Goal: Information Seeking & Learning: Learn about a topic

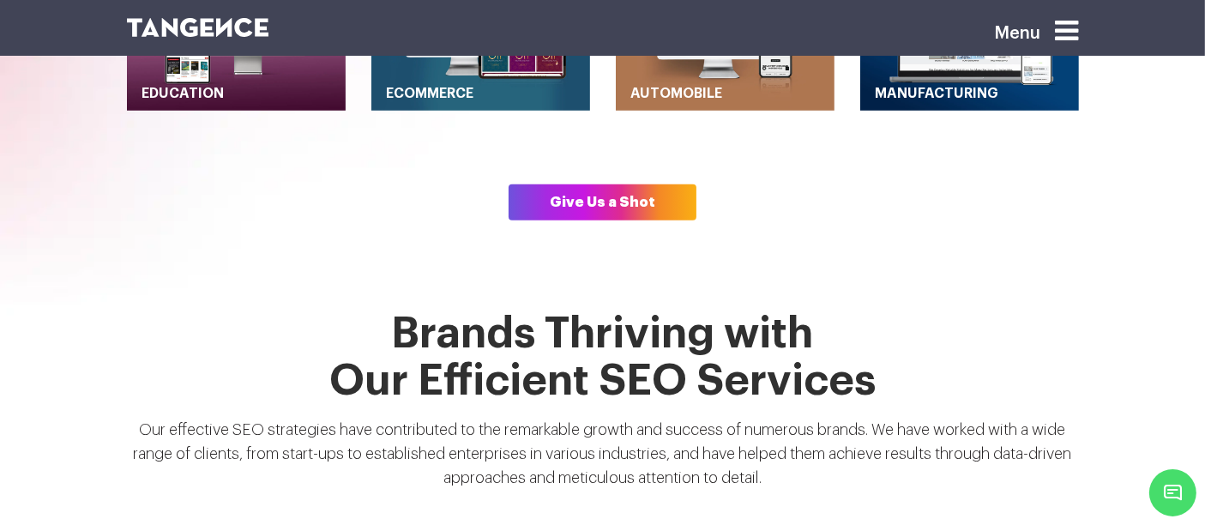
scroll to position [1119, 0]
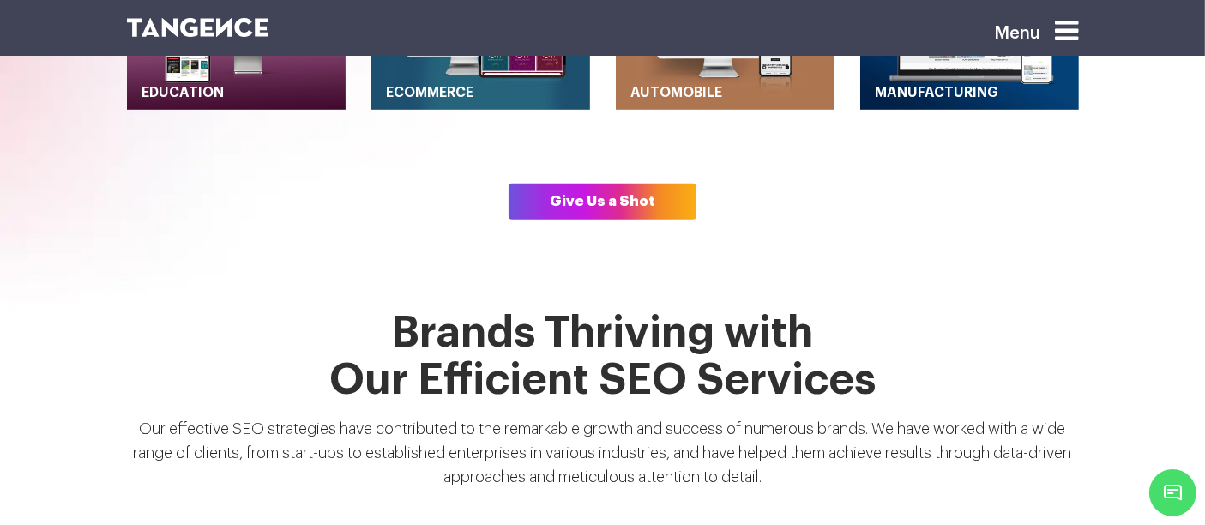
click at [1088, 28] on div "Menu" at bounding box center [1010, 39] width 163 height 48
click at [1076, 27] on icon at bounding box center [1067, 30] width 23 height 27
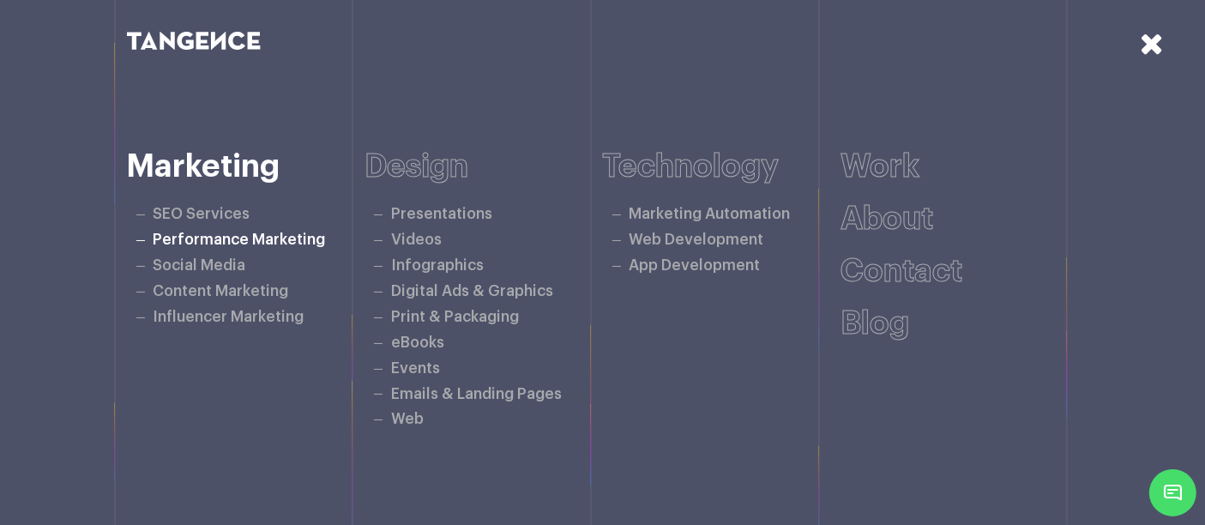
click at [238, 233] on link "Performance Marketing" at bounding box center [240, 240] width 172 height 15
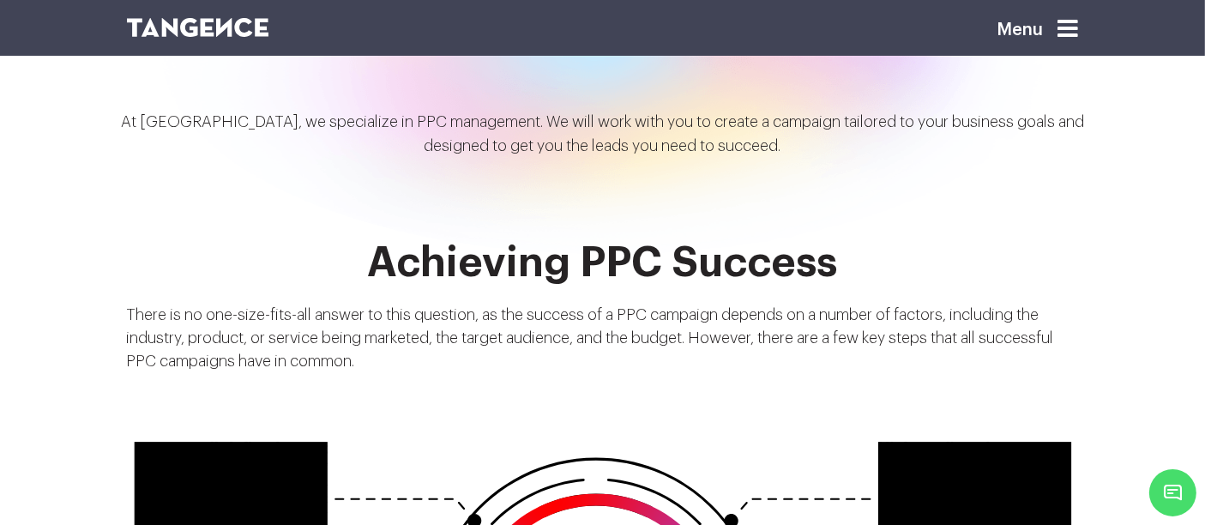
scroll to position [1880, 0]
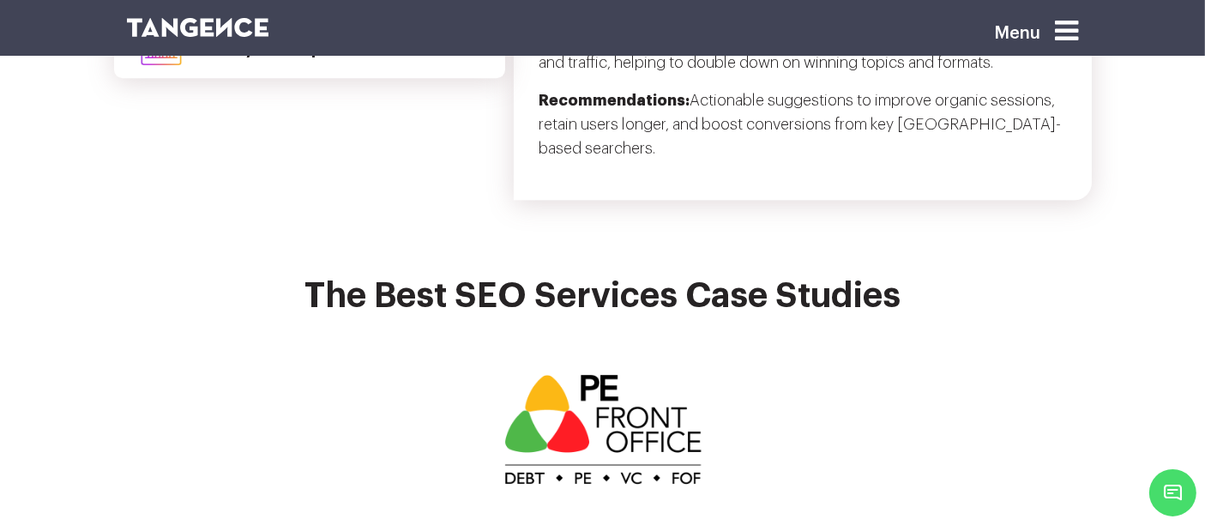
scroll to position [5163, 0]
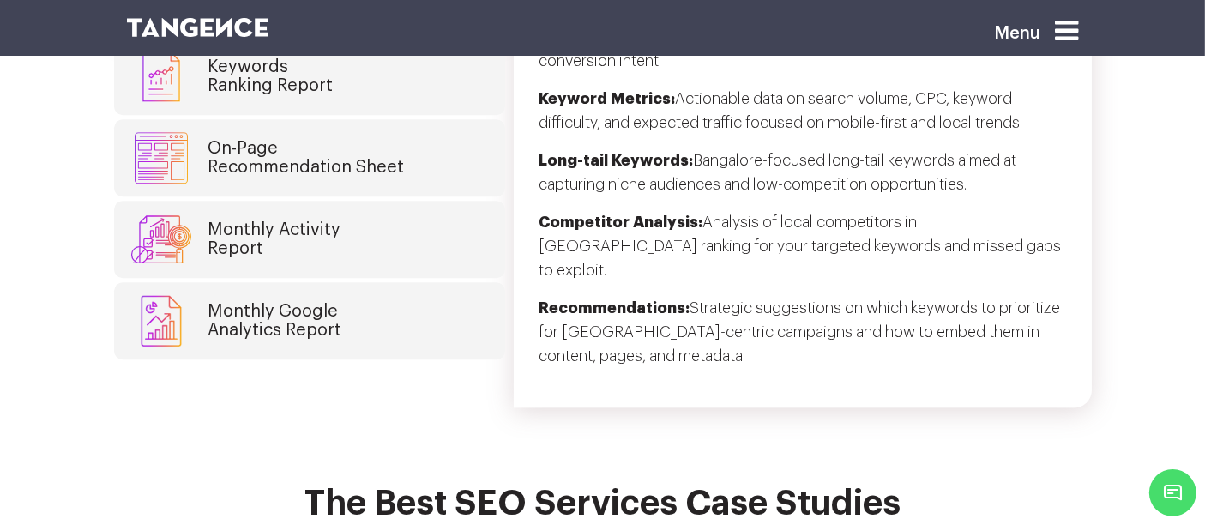
scroll to position [4818, 0]
